Goal: Information Seeking & Learning: Learn about a topic

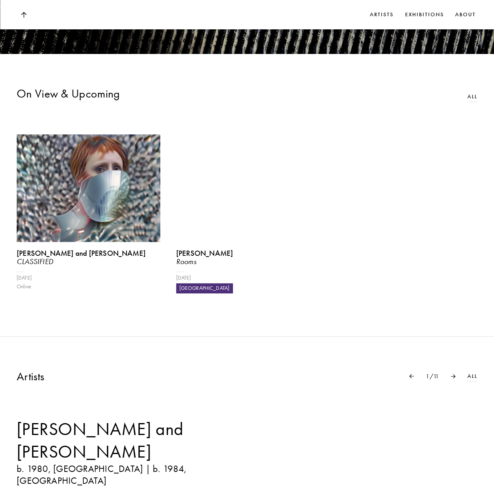
scroll to position [436, 0]
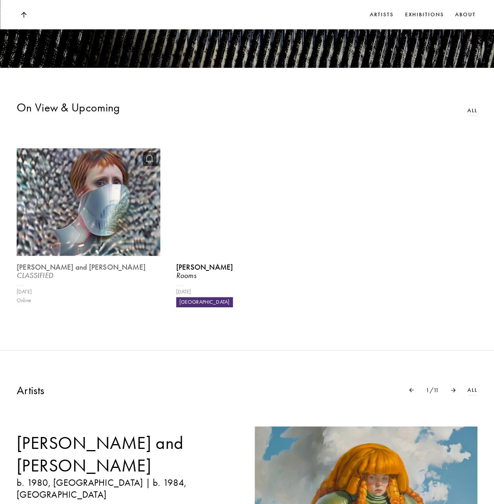
click at [121, 230] on img at bounding box center [89, 202] width 148 height 111
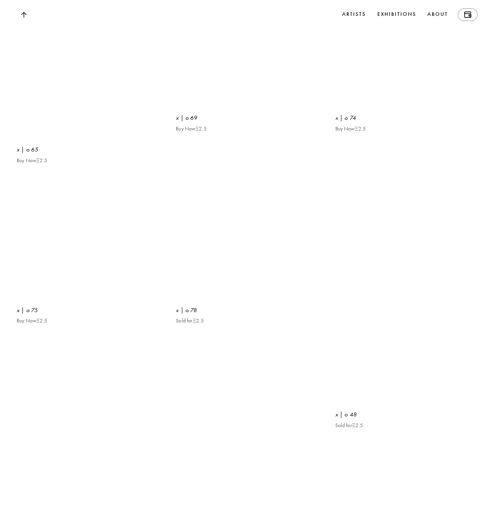
scroll to position [1229, 0]
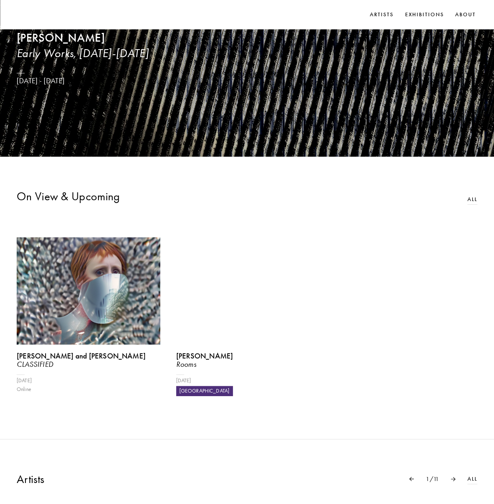
scroll to position [238, 0]
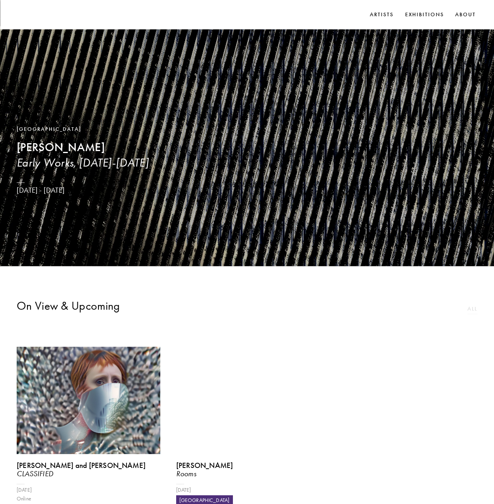
click at [471, 313] on link "All" at bounding box center [472, 308] width 10 height 8
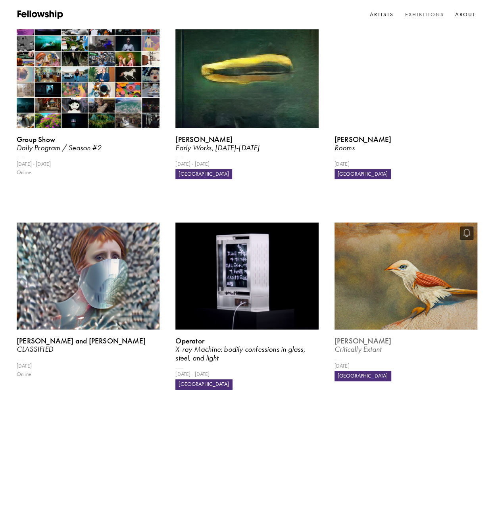
scroll to position [40, 0]
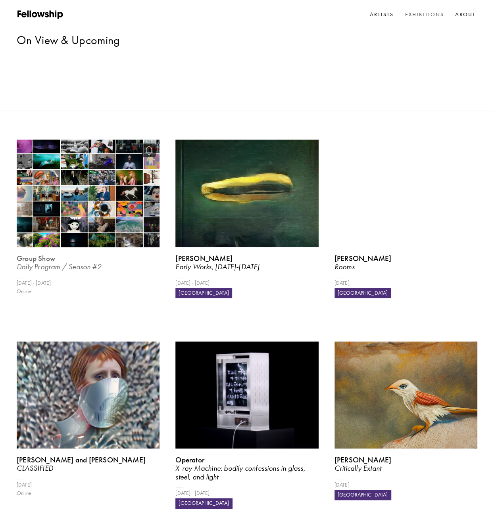
click at [109, 146] on img at bounding box center [88, 193] width 147 height 110
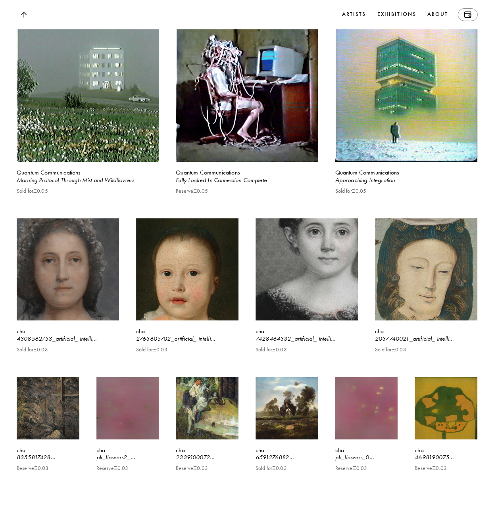
scroll to position [991, 0]
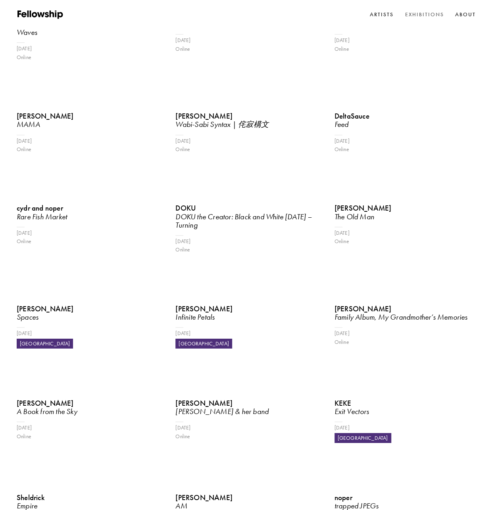
scroll to position [40, 0]
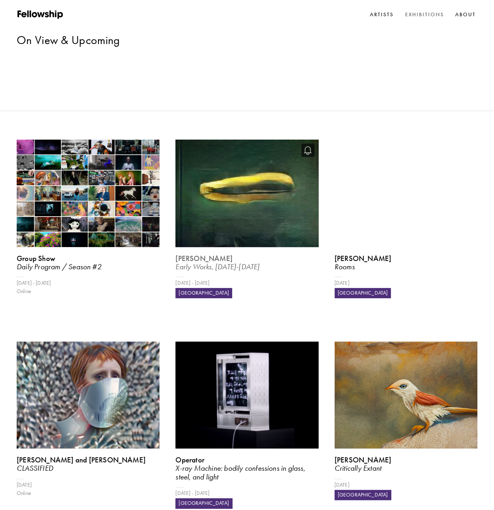
click at [221, 141] on img at bounding box center [246, 193] width 147 height 110
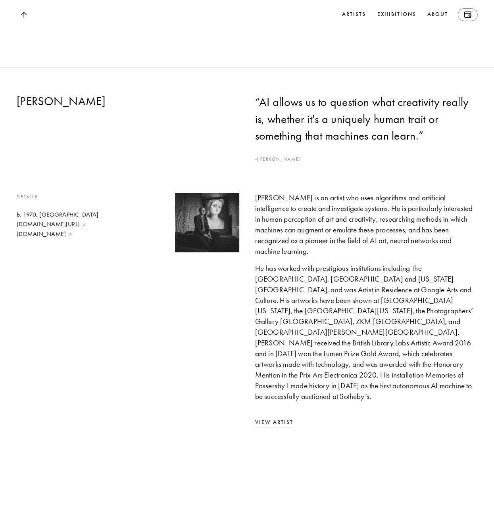
scroll to position [1852, 0]
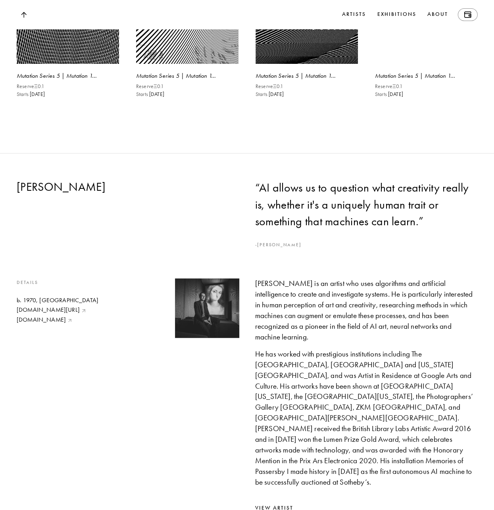
drag, startPoint x: 102, startPoint y: 205, endPoint x: 20, endPoint y: 207, distance: 82.1
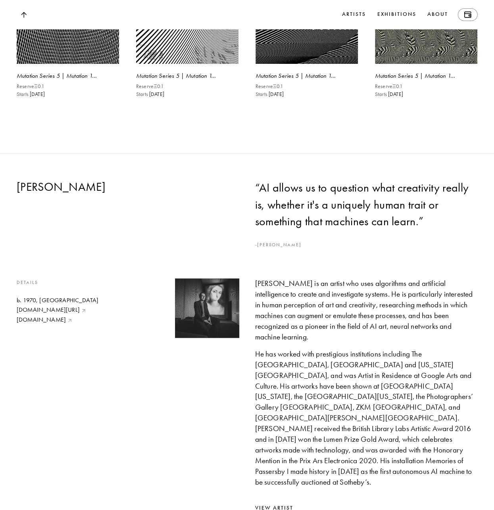
click at [20, 194] on h2 "[PERSON_NAME]" at bounding box center [128, 186] width 222 height 15
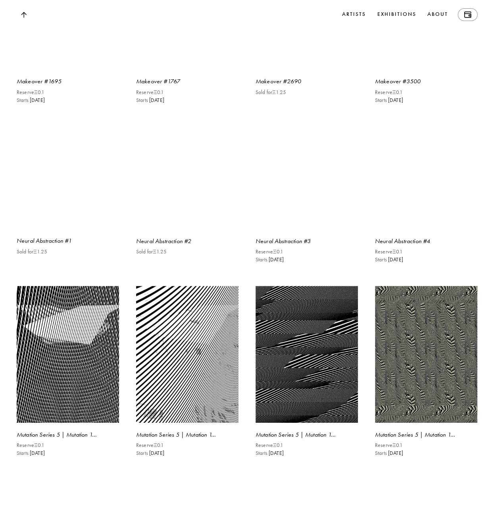
scroll to position [1415, 0]
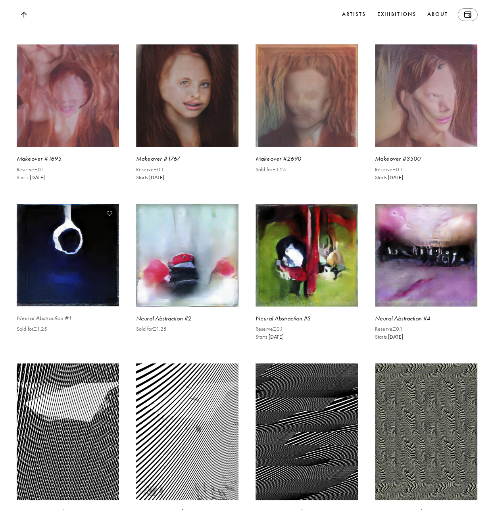
click at [60, 267] on img at bounding box center [67, 254] width 105 height 105
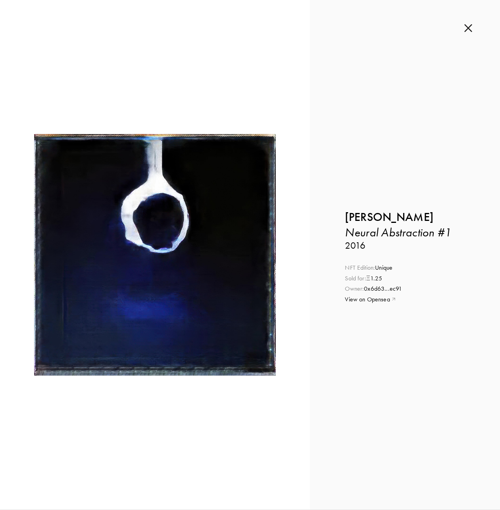
click at [388, 289] on link "0x6d63 ... ec91" at bounding box center [383, 289] width 38 height 8
click at [469, 26] on img at bounding box center [468, 28] width 8 height 9
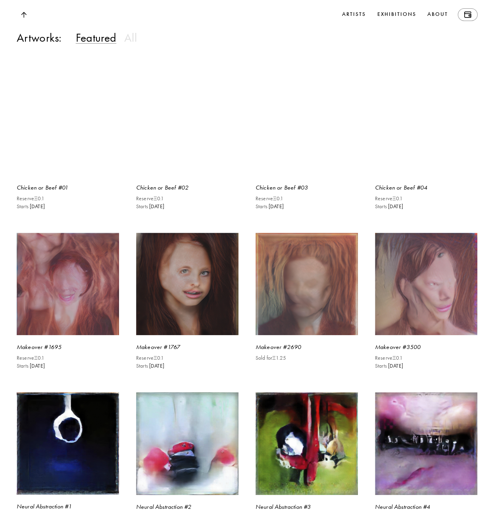
scroll to position [1138, 0]
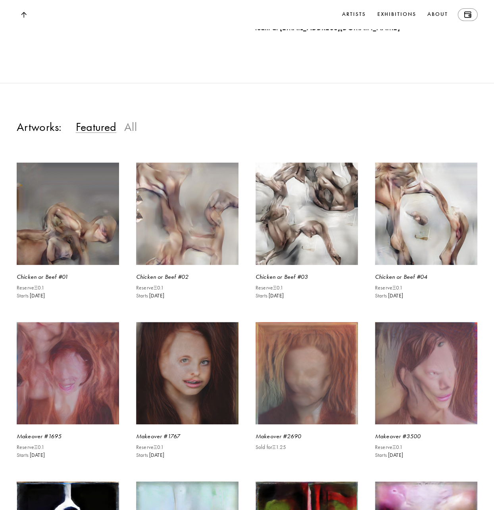
click at [132, 134] on h3 "All" at bounding box center [130, 126] width 13 height 15
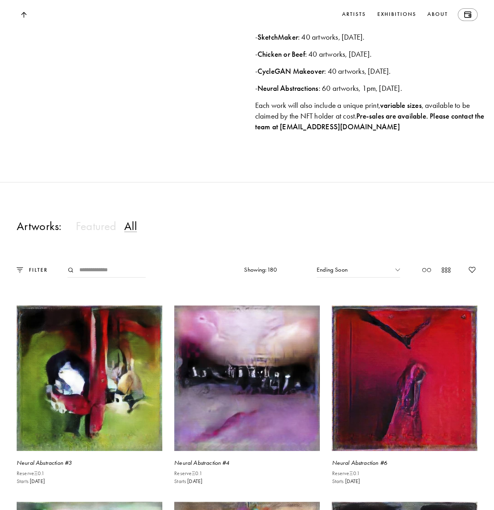
scroll to position [1277, 0]
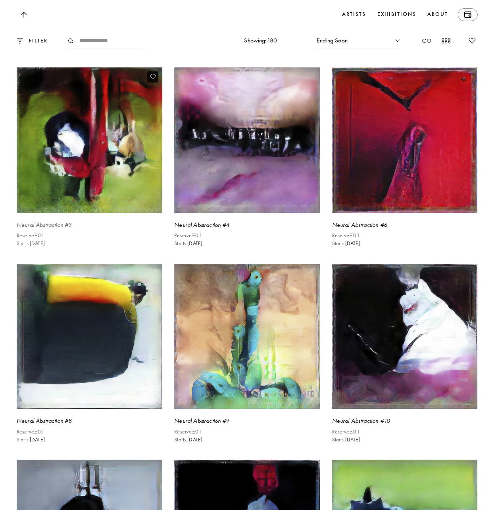
click at [109, 169] on img at bounding box center [90, 140] width 150 height 150
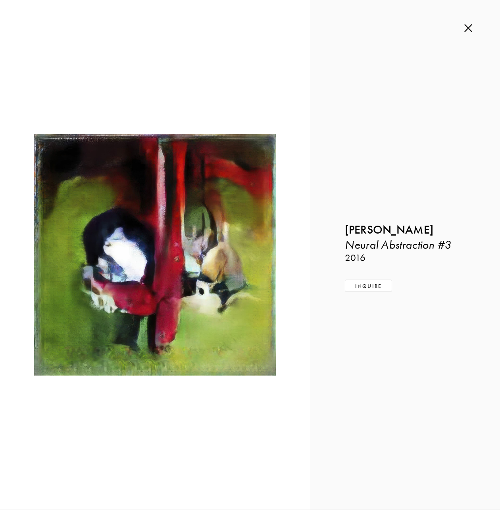
click at [468, 30] on img at bounding box center [468, 28] width 8 height 9
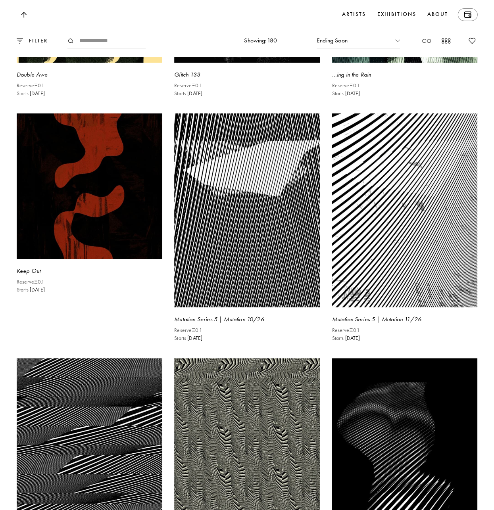
scroll to position [9127, 0]
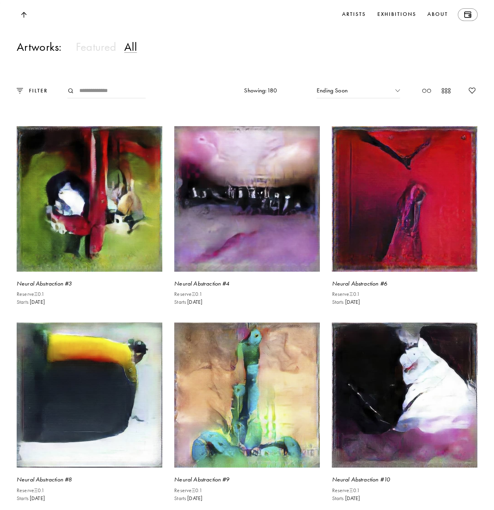
scroll to position [1308, 0]
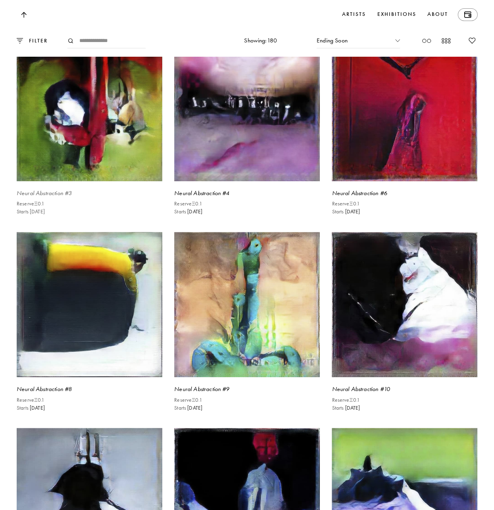
click at [86, 129] on img at bounding box center [90, 108] width 150 height 150
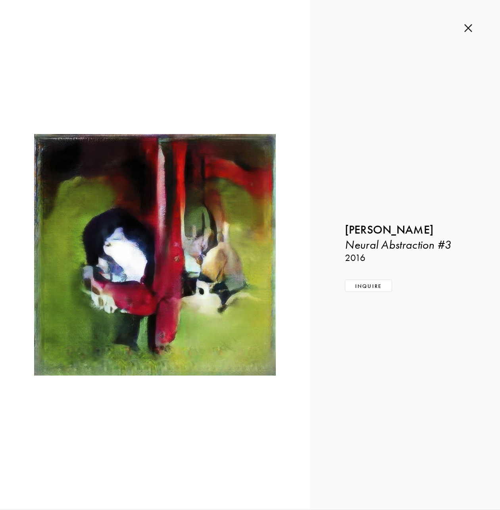
click at [465, 28] on img at bounding box center [468, 28] width 8 height 9
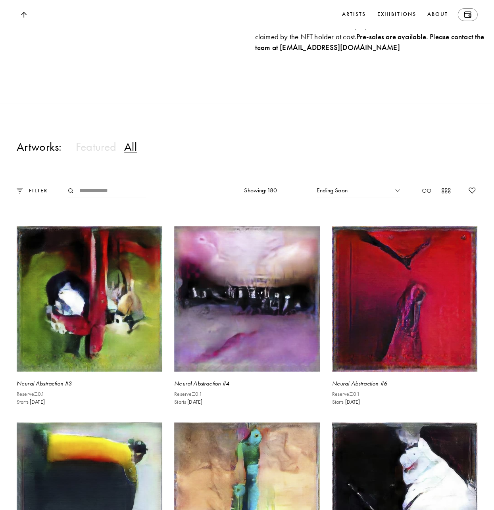
scroll to position [1070, 0]
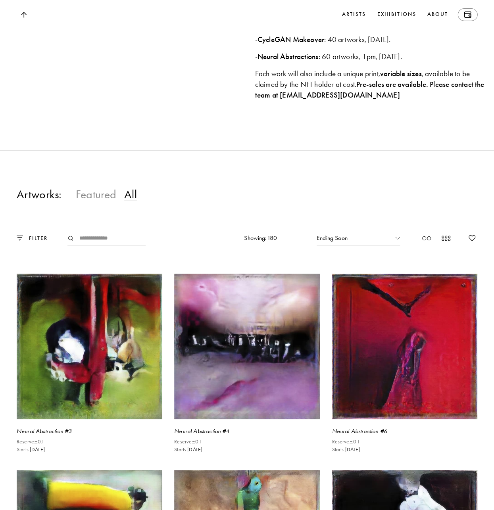
click at [100, 201] on h3 "Featured" at bounding box center [96, 194] width 40 height 15
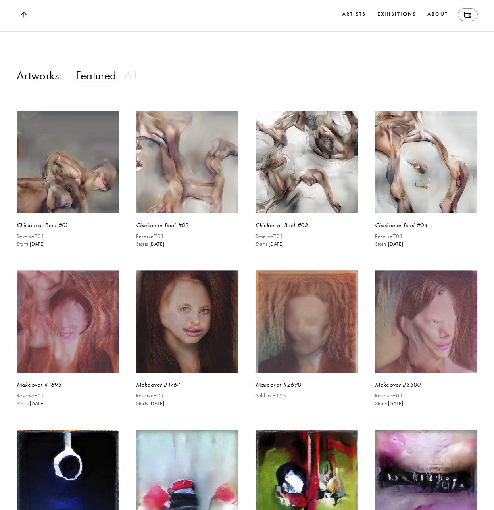
scroll to position [1269, 0]
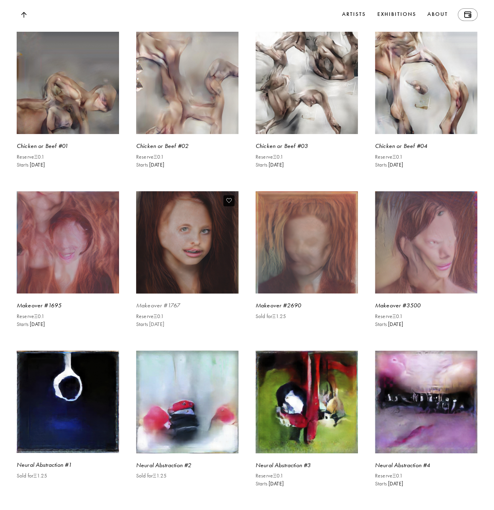
click at [214, 252] on img at bounding box center [186, 242] width 105 height 105
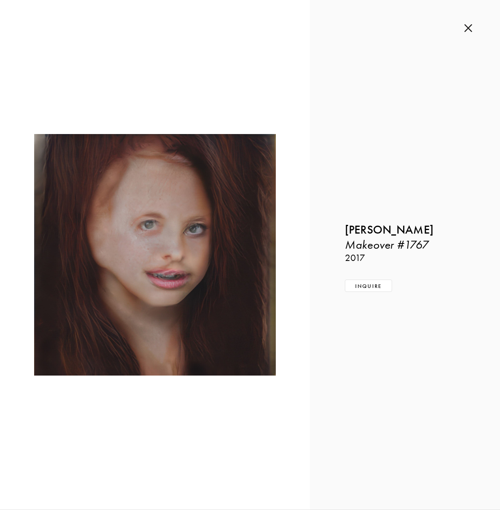
click at [465, 32] on img at bounding box center [468, 28] width 8 height 9
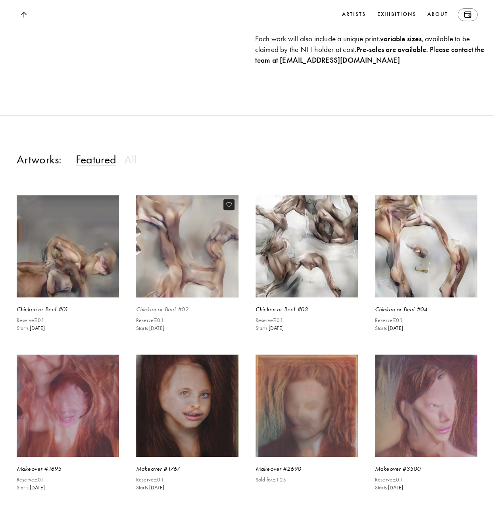
scroll to position [1070, 0]
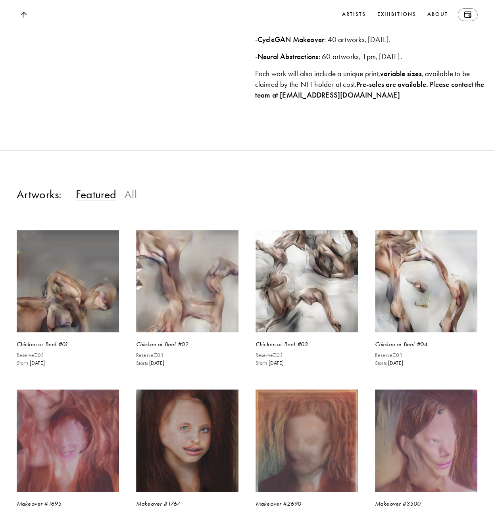
click at [133, 201] on h3 "All" at bounding box center [130, 194] width 13 height 15
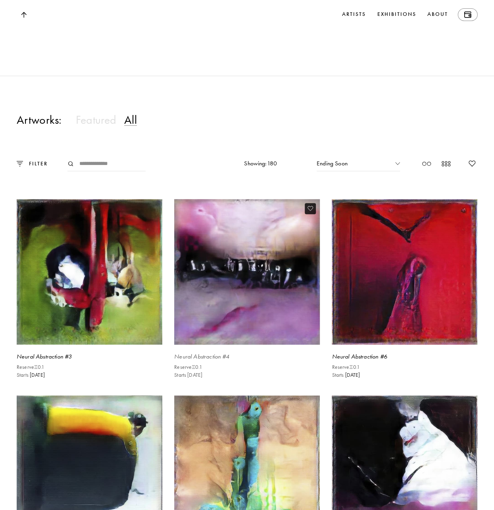
scroll to position [1189, 0]
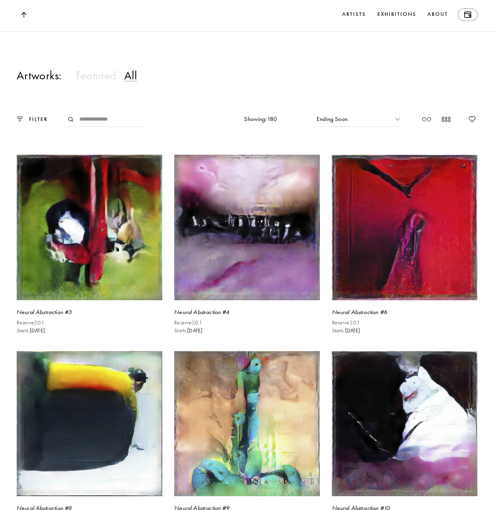
click at [367, 127] on div "Ending Soon" at bounding box center [357, 119] width 83 height 15
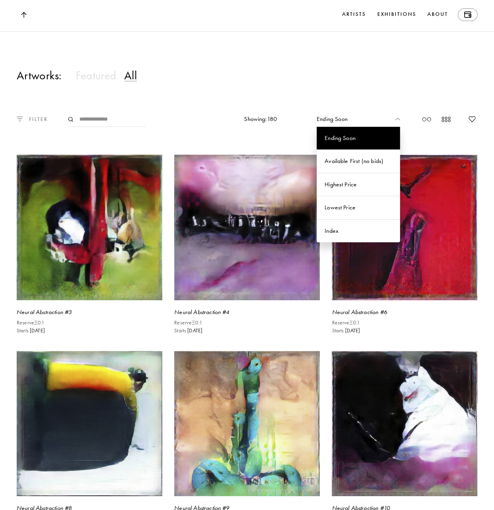
click at [34, 123] on p "FILTER" at bounding box center [35, 119] width 25 height 8
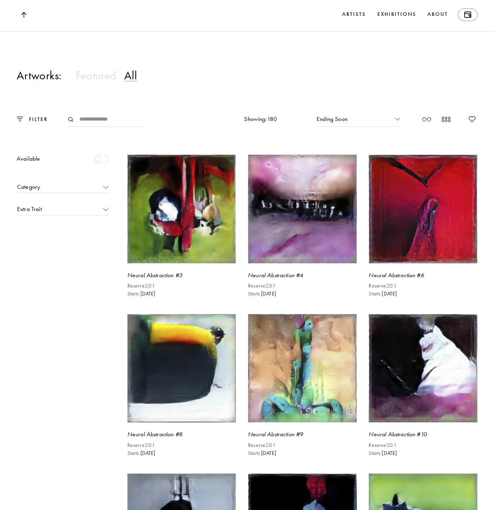
click at [94, 163] on div at bounding box center [101, 159] width 15 height 8
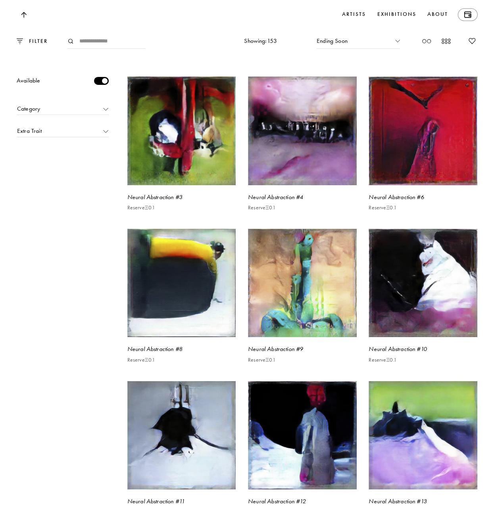
scroll to position [1273, 0]
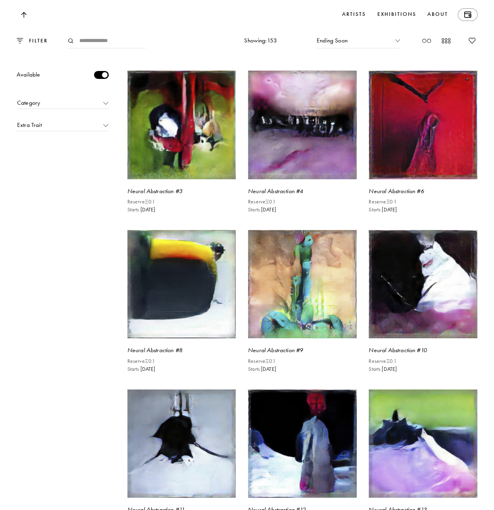
click at [98, 79] on div at bounding box center [101, 75] width 15 height 8
click at [393, 48] on div "Ending Soon" at bounding box center [357, 40] width 83 height 15
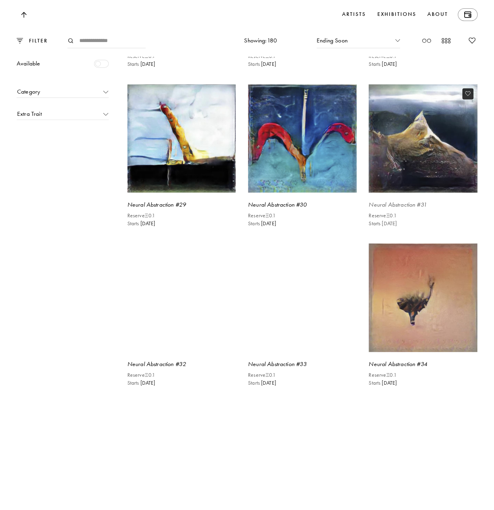
scroll to position [2384, 0]
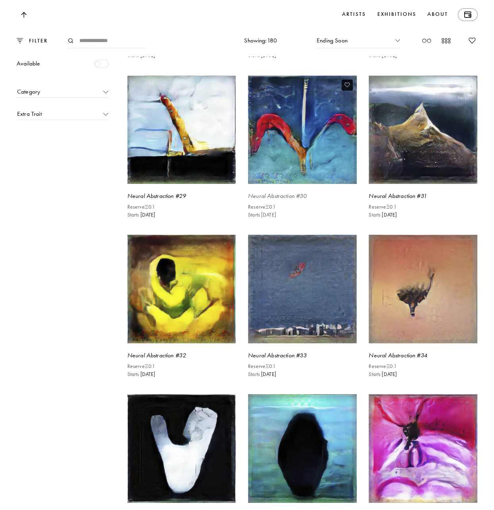
click at [296, 144] on img at bounding box center [302, 130] width 112 height 112
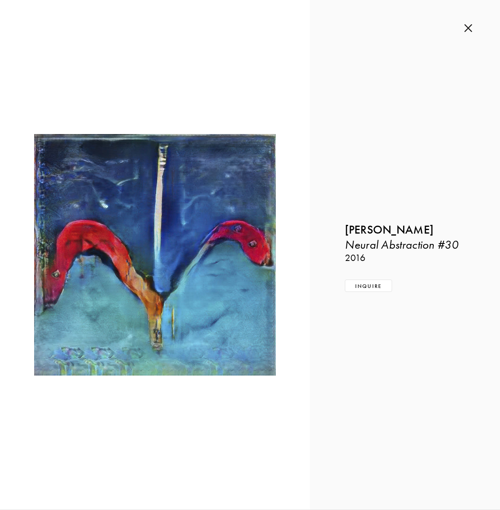
click at [469, 27] on img at bounding box center [468, 28] width 8 height 9
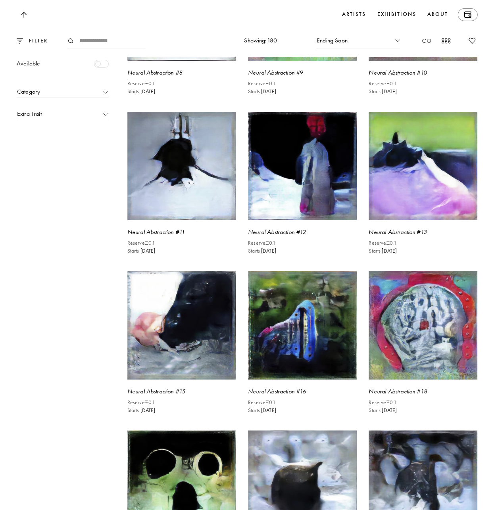
scroll to position [1710, 0]
